Goal: Information Seeking & Learning: Learn about a topic

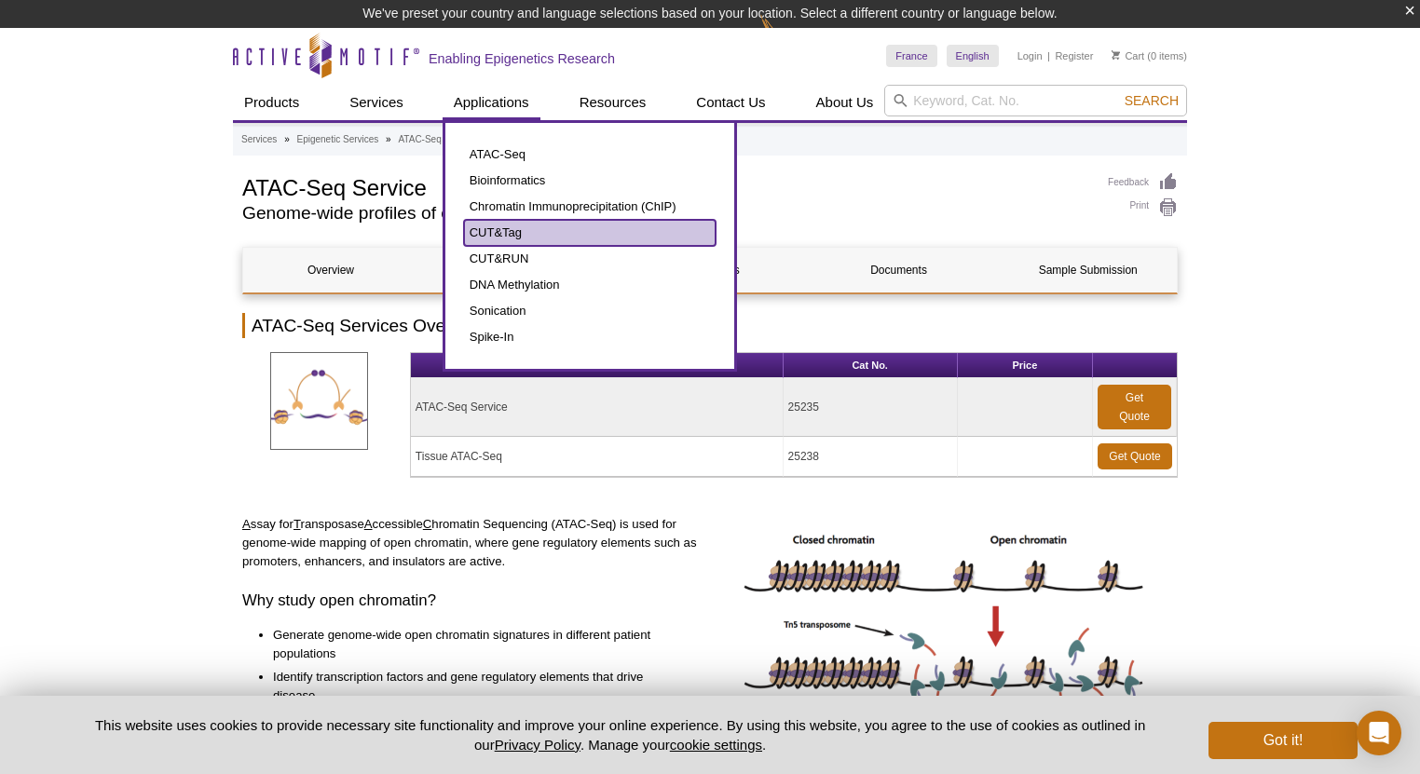
click at [496, 231] on link "CUT&Tag" at bounding box center [590, 233] width 252 height 26
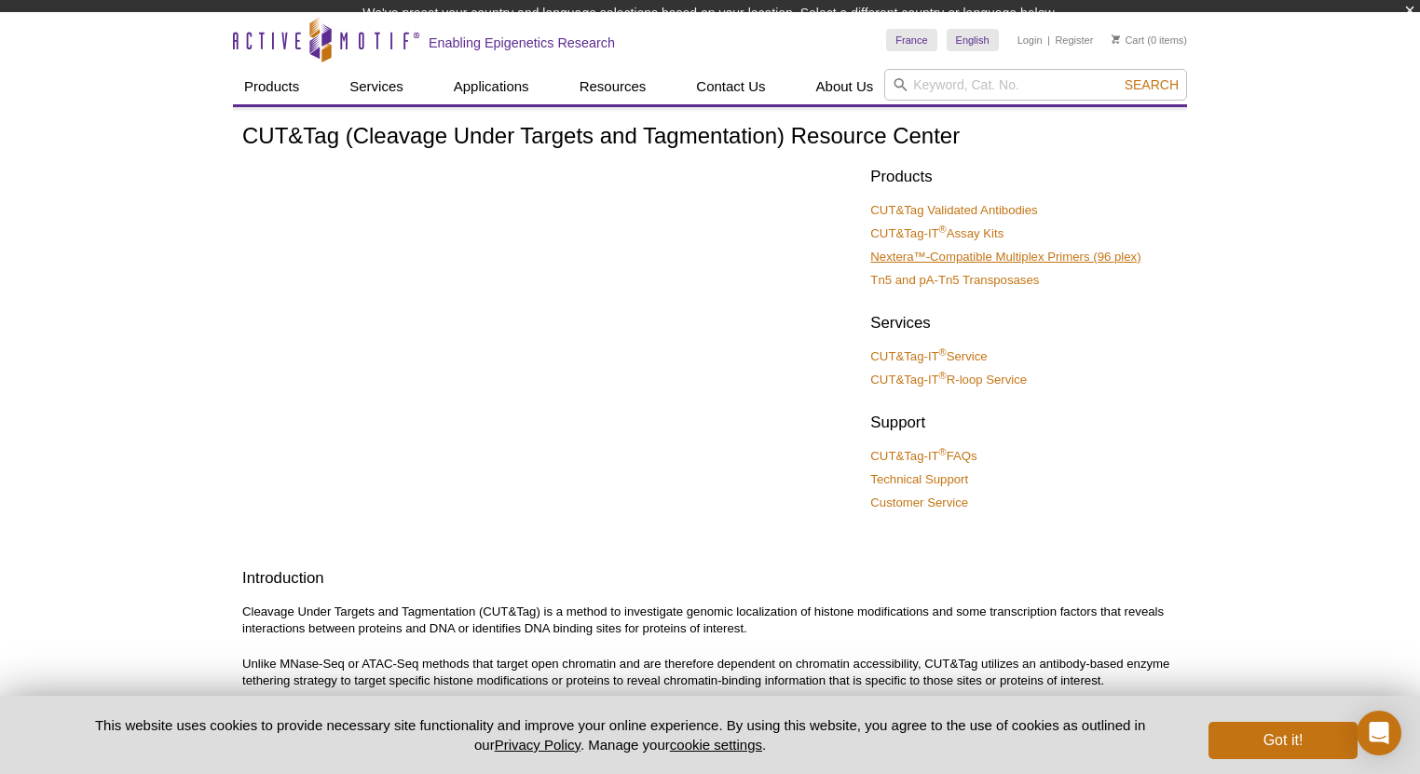
click at [947, 248] on ul "CUT&Tag Validated Antibodies CUT&Tag-IT ® Assay Kits Nextera™-Compatible Multip…" at bounding box center [1014, 245] width 289 height 87
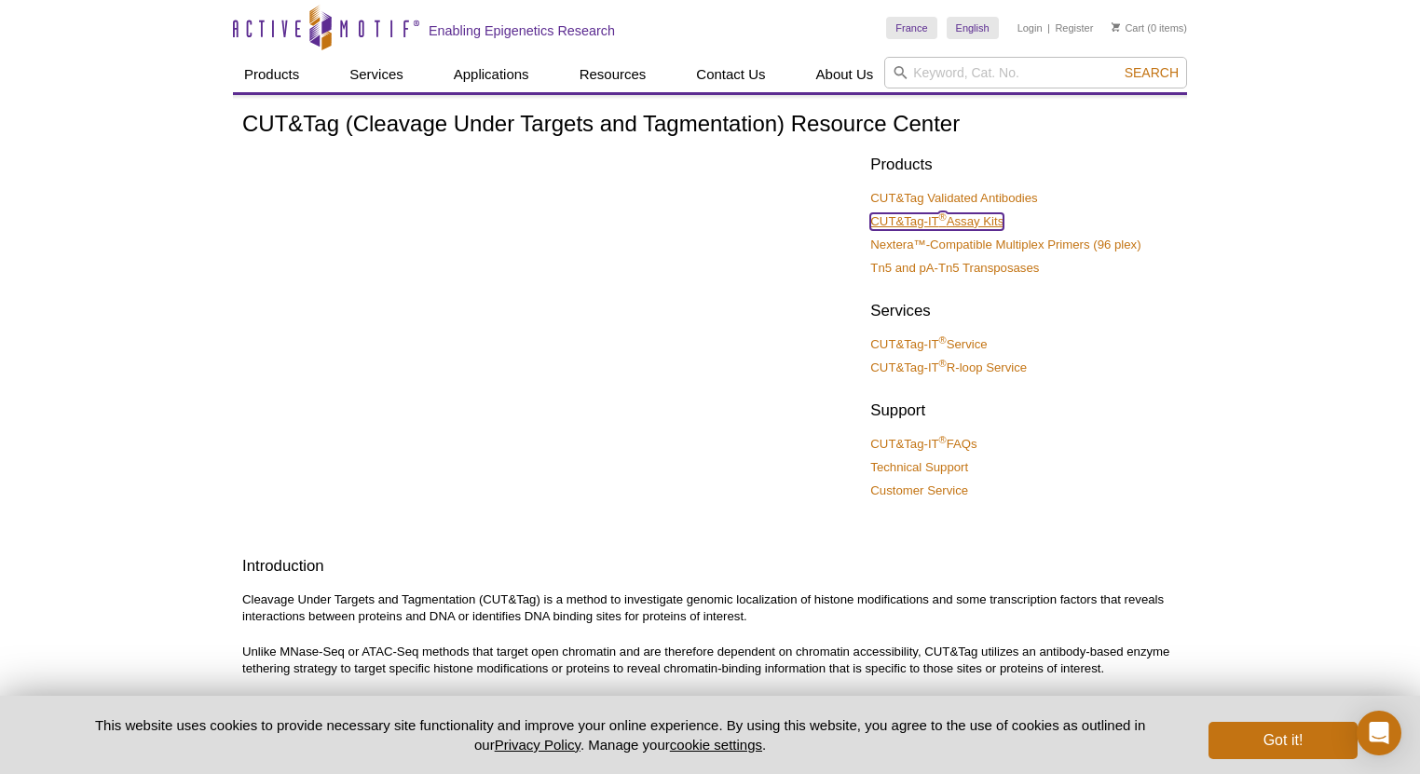
click at [953, 213] on link "CUT&Tag-IT ® Assay Kits" at bounding box center [936, 221] width 133 height 17
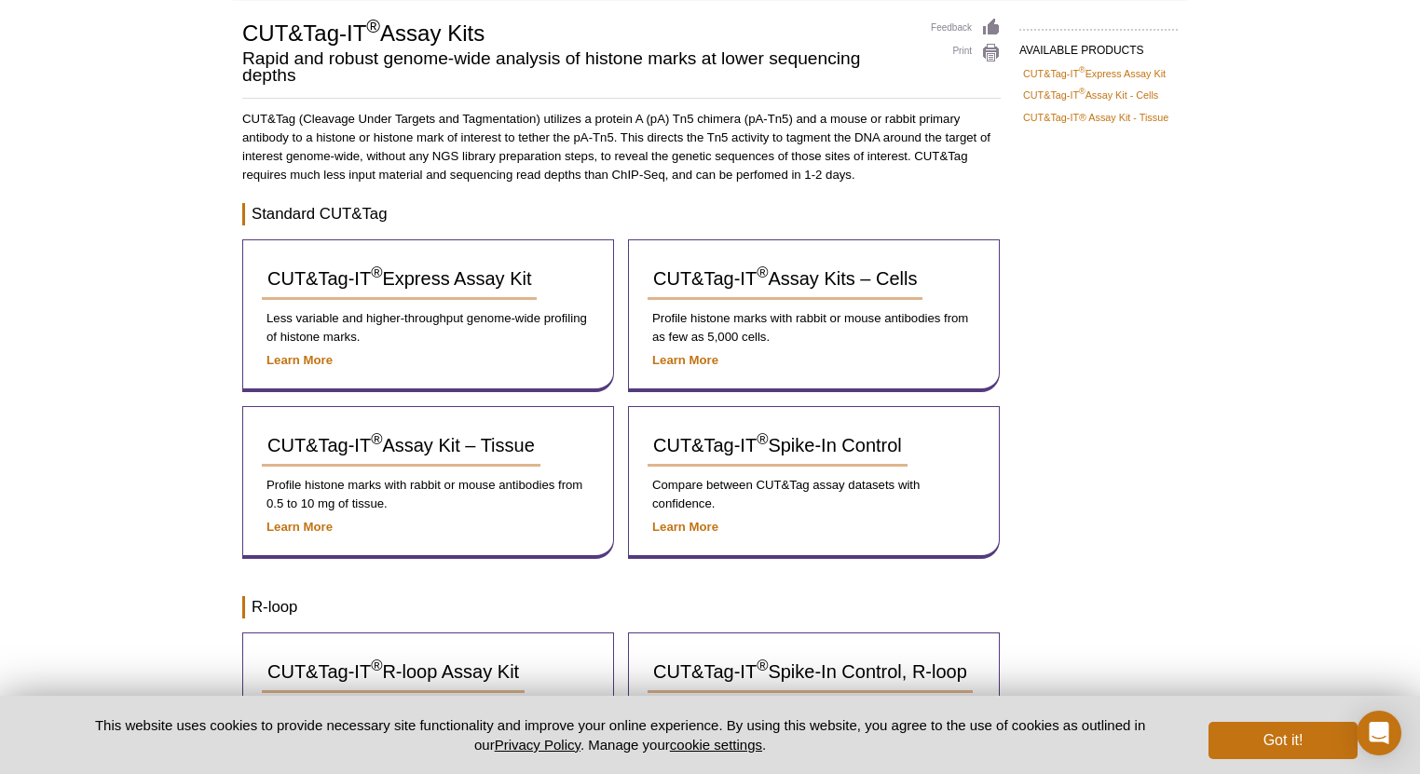
scroll to position [149, 0]
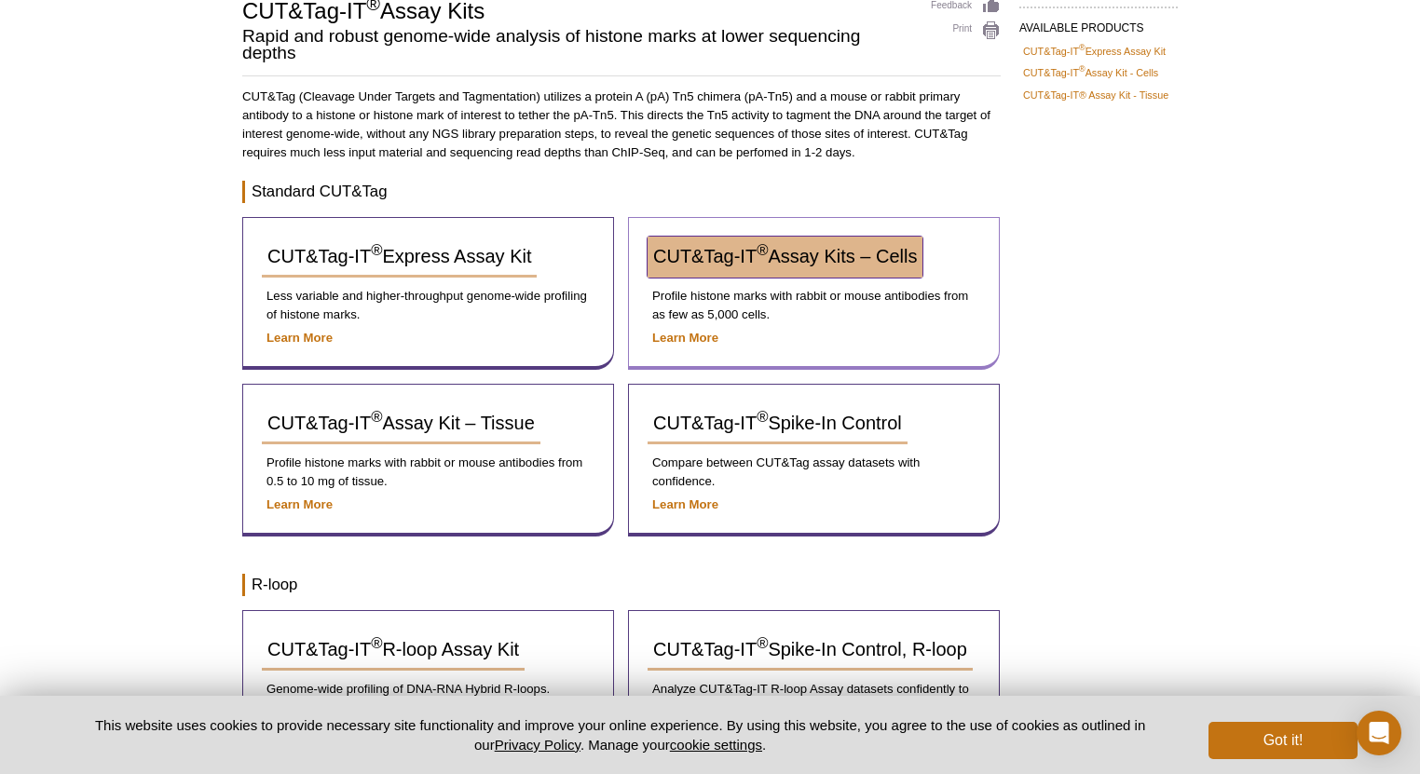
click at [831, 254] on span "CUT&Tag-IT ® Assay Kits – Cells" at bounding box center [785, 256] width 264 height 21
